Goal: Information Seeking & Learning: Learn about a topic

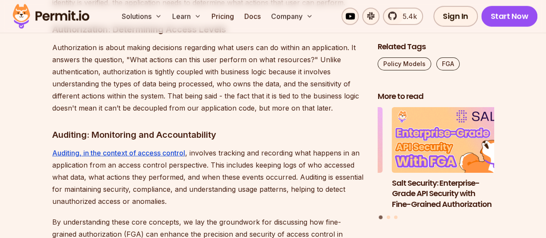
scroll to position [1252, 0]
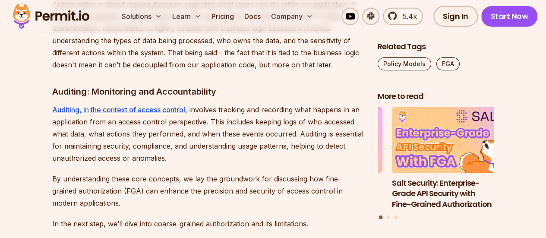
click at [167, 110] on p "Auditing, in the context of access control , involves tracking and recording wh…" at bounding box center [208, 134] width 312 height 60
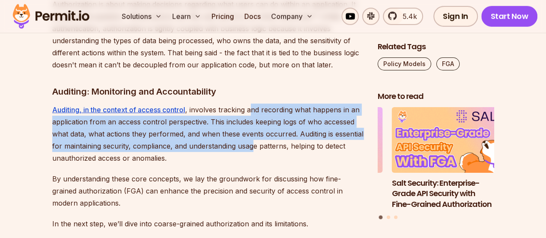
drag, startPoint x: 253, startPoint y: 122, endPoint x: 252, endPoint y: 137, distance: 14.7
click at [252, 137] on p "Auditing, in the context of access control , involves tracking and recording wh…" at bounding box center [208, 134] width 312 height 60
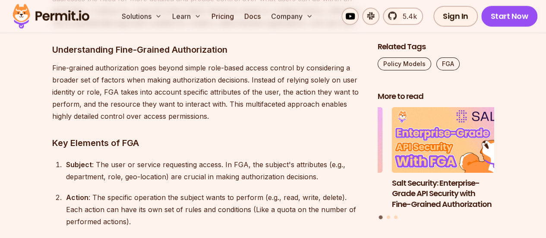
scroll to position [2719, 0]
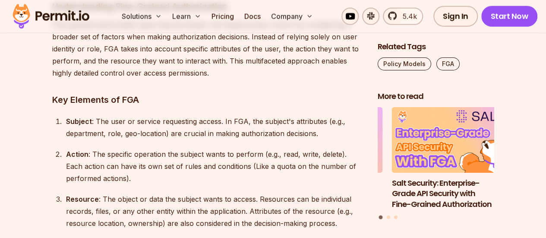
click at [142, 115] on div "Subject : The user or service requesting access. In FGA, the subject's attribut…" at bounding box center [215, 127] width 298 height 24
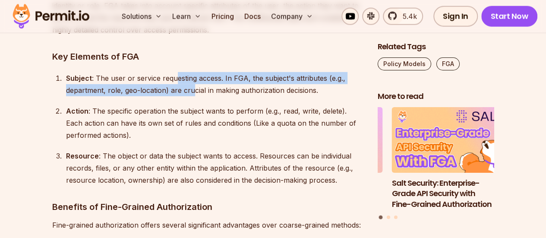
drag, startPoint x: 186, startPoint y: 61, endPoint x: 194, endPoint y: 66, distance: 9.9
click at [194, 72] on div "Subject : The user or service requesting access. In FGA, the subject's attribut…" at bounding box center [215, 84] width 298 height 24
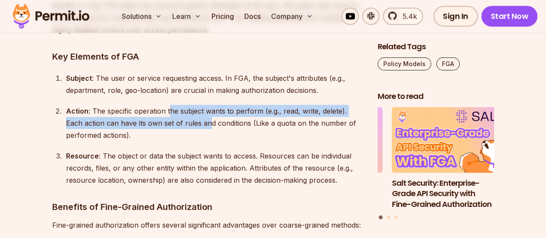
drag, startPoint x: 169, startPoint y: 85, endPoint x: 191, endPoint y: 99, distance: 25.9
click at [191, 105] on div "Action : The specific operation the subject wants to perform (e.g., read, write…" at bounding box center [215, 123] width 298 height 36
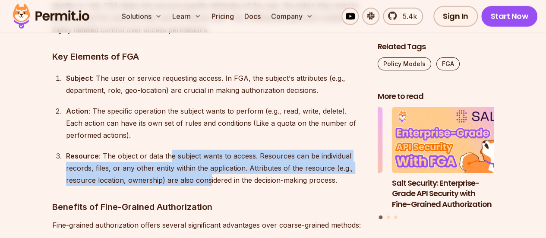
drag, startPoint x: 170, startPoint y: 131, endPoint x: 208, endPoint y: 159, distance: 47.5
click at [208, 159] on div "Resource : The object or data the subject wants to access. Resources can be ind…" at bounding box center [215, 168] width 298 height 36
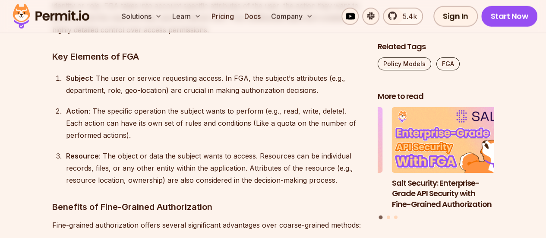
click at [261, 153] on div "Resource : The object or data the subject wants to access. Resources can be ind…" at bounding box center [215, 168] width 298 height 36
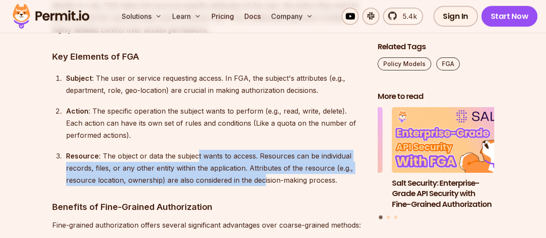
drag, startPoint x: 261, startPoint y: 153, endPoint x: 196, endPoint y: 131, distance: 68.4
click at [196, 150] on div "Resource : The object or data the subject wants to access. Resources can be ind…" at bounding box center [215, 168] width 298 height 36
drag, startPoint x: 164, startPoint y: 129, endPoint x: 209, endPoint y: 155, distance: 51.6
click at [209, 155] on div "Resource : The object or data the subject wants to access. Resources can be ind…" at bounding box center [215, 168] width 298 height 36
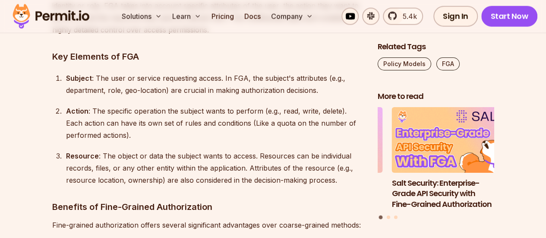
click at [237, 153] on div "Resource : The object or data the subject wants to access. Resources can be ind…" at bounding box center [215, 168] width 298 height 36
